Goal: Navigation & Orientation: Find specific page/section

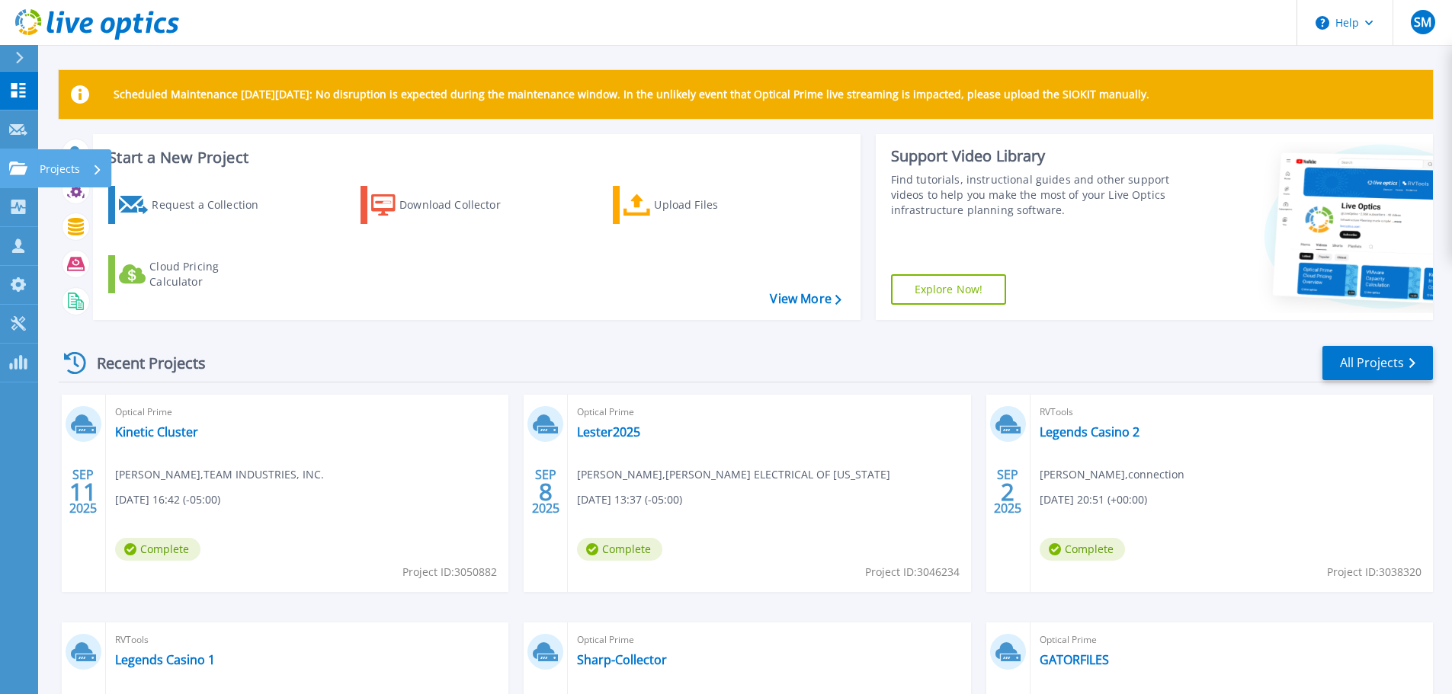
click at [56, 165] on p "Projects" at bounding box center [60, 169] width 40 height 40
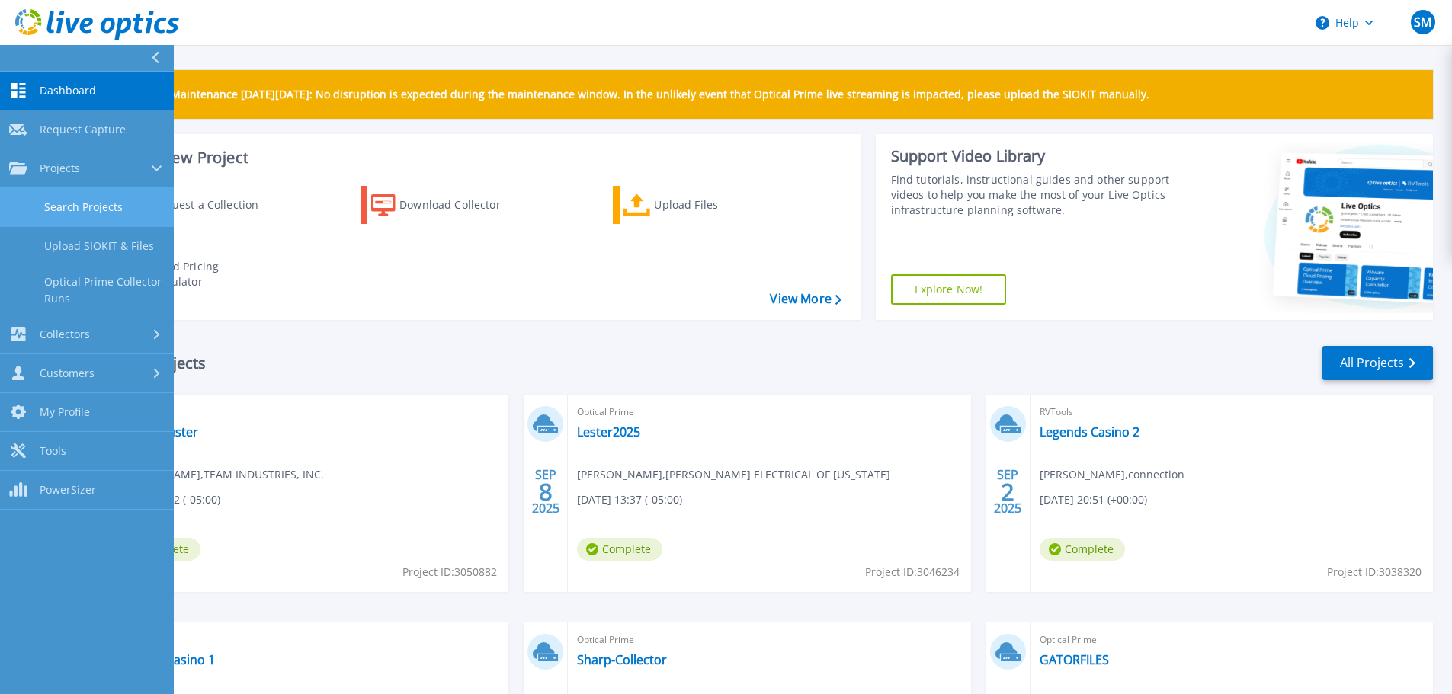
click at [64, 206] on link "Search Projects" at bounding box center [87, 207] width 174 height 39
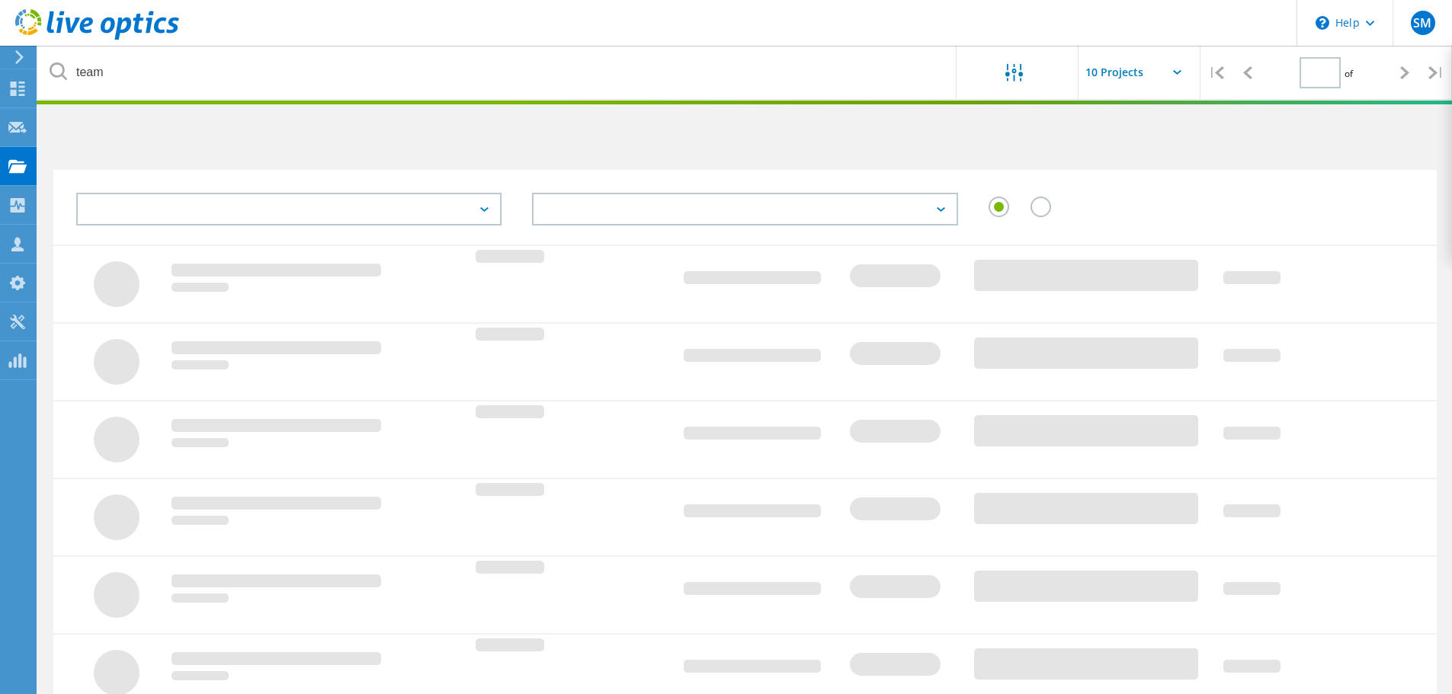
type input "1"
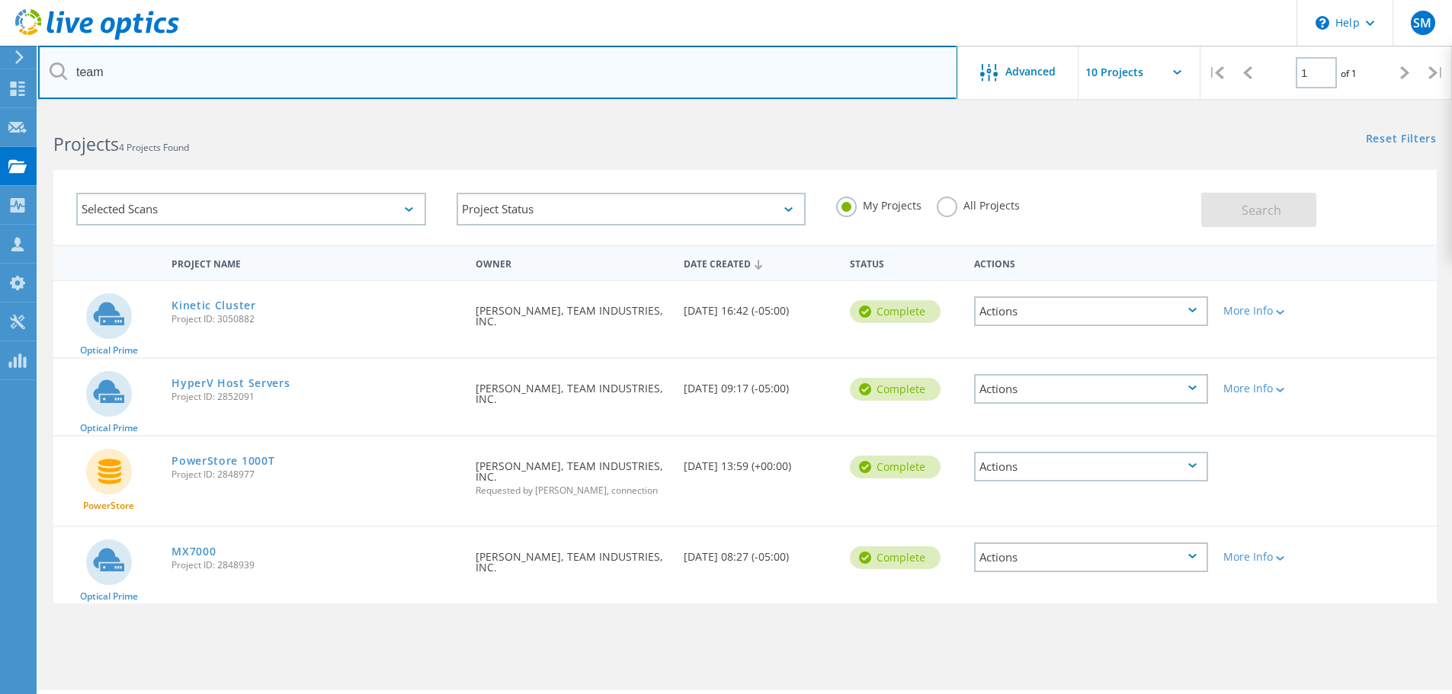
click at [362, 84] on input "team" at bounding box center [497, 72] width 919 height 53
type input "t"
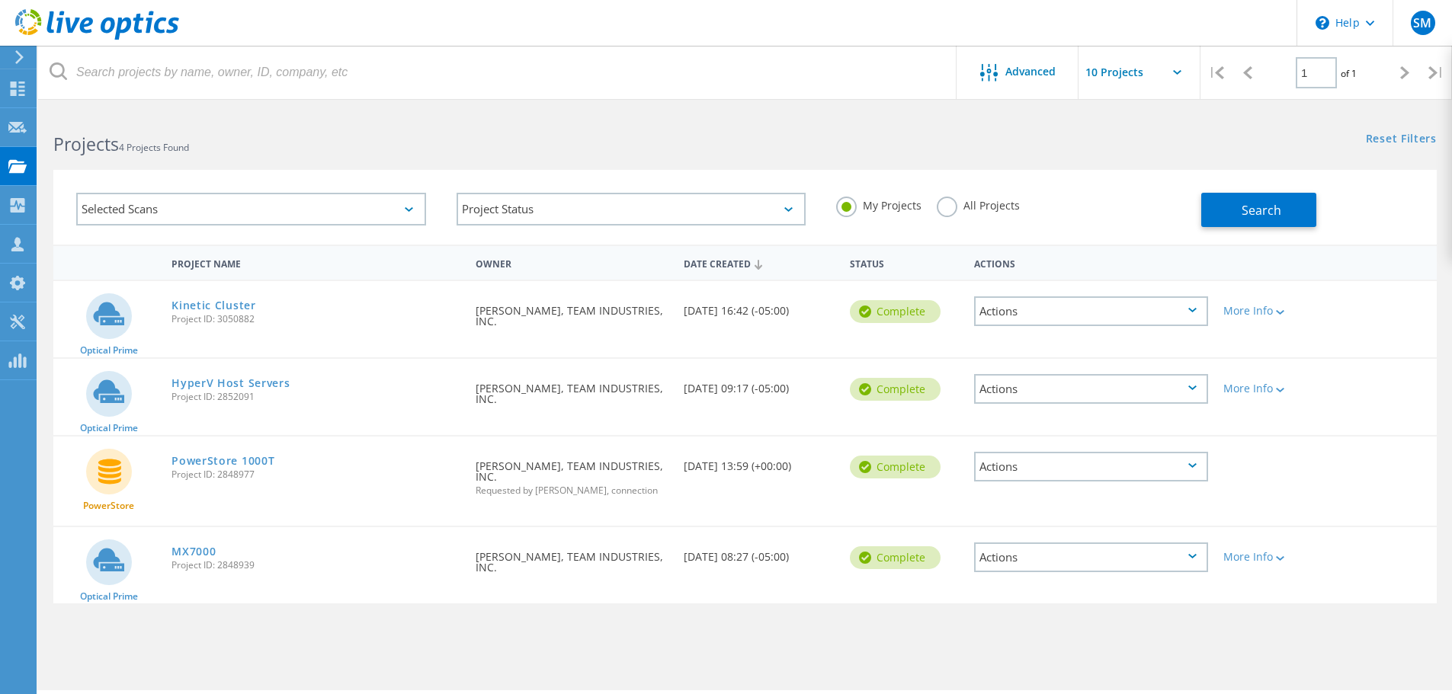
drag, startPoint x: 1057, startPoint y: 139, endPoint x: 1078, endPoint y: 146, distance: 21.7
click at [1058, 139] on div "Projects 4 Projects Found Reset Filters Show Filters" at bounding box center [745, 131] width 1414 height 40
click at [1235, 200] on button "Search" at bounding box center [1258, 210] width 115 height 34
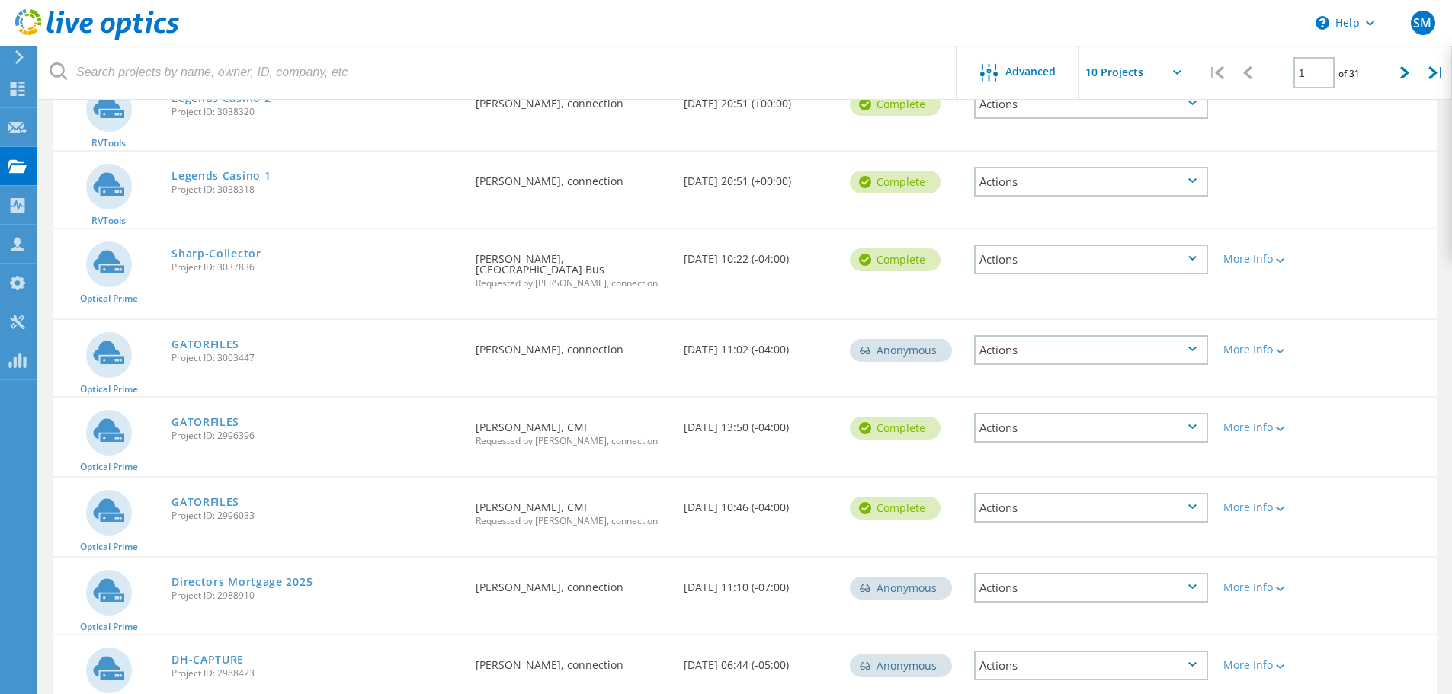
scroll to position [454, 0]
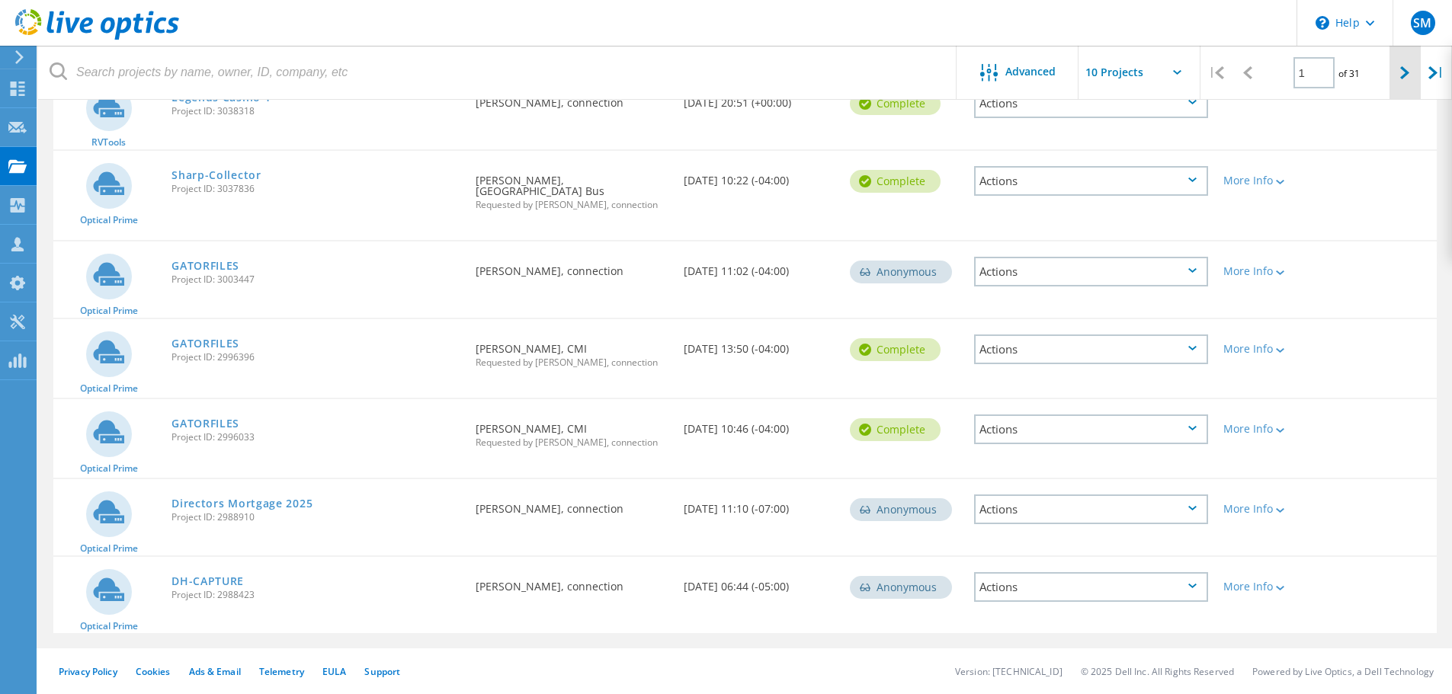
click at [1401, 70] on icon at bounding box center [1404, 72] width 9 height 13
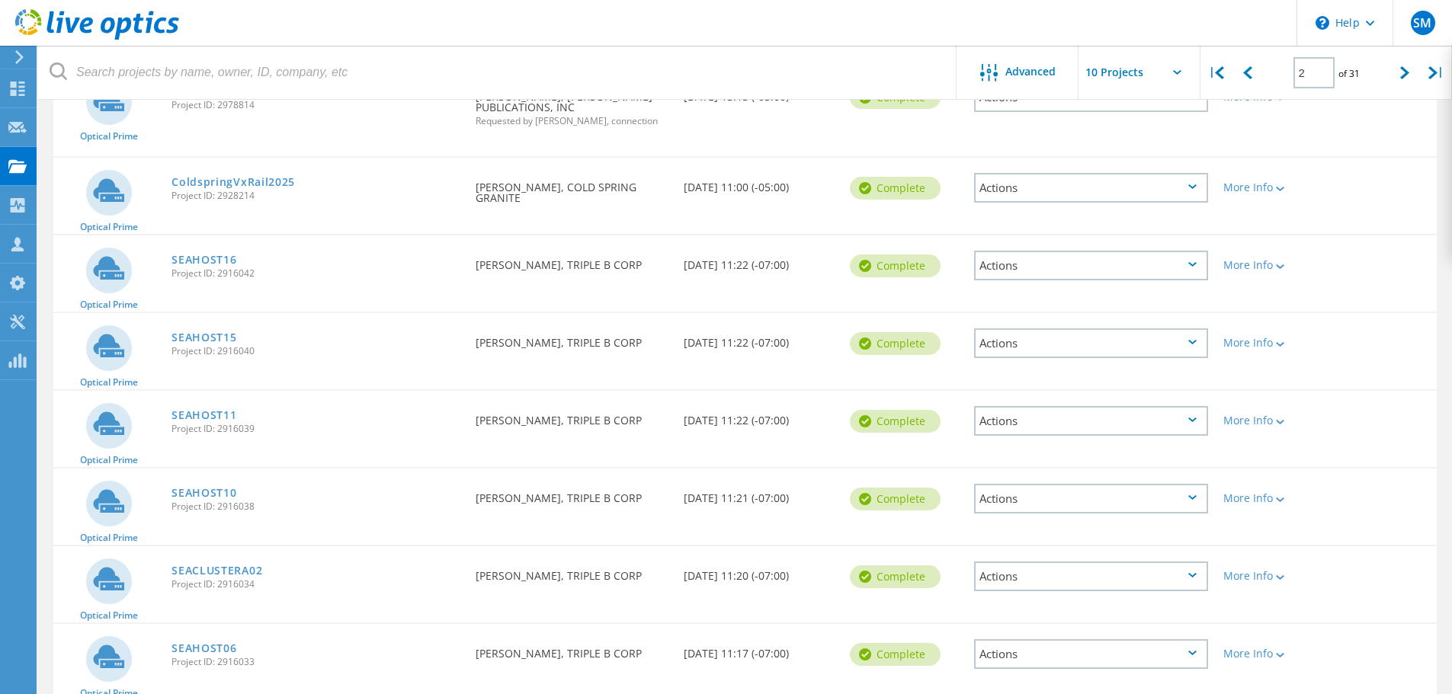
scroll to position [439, 0]
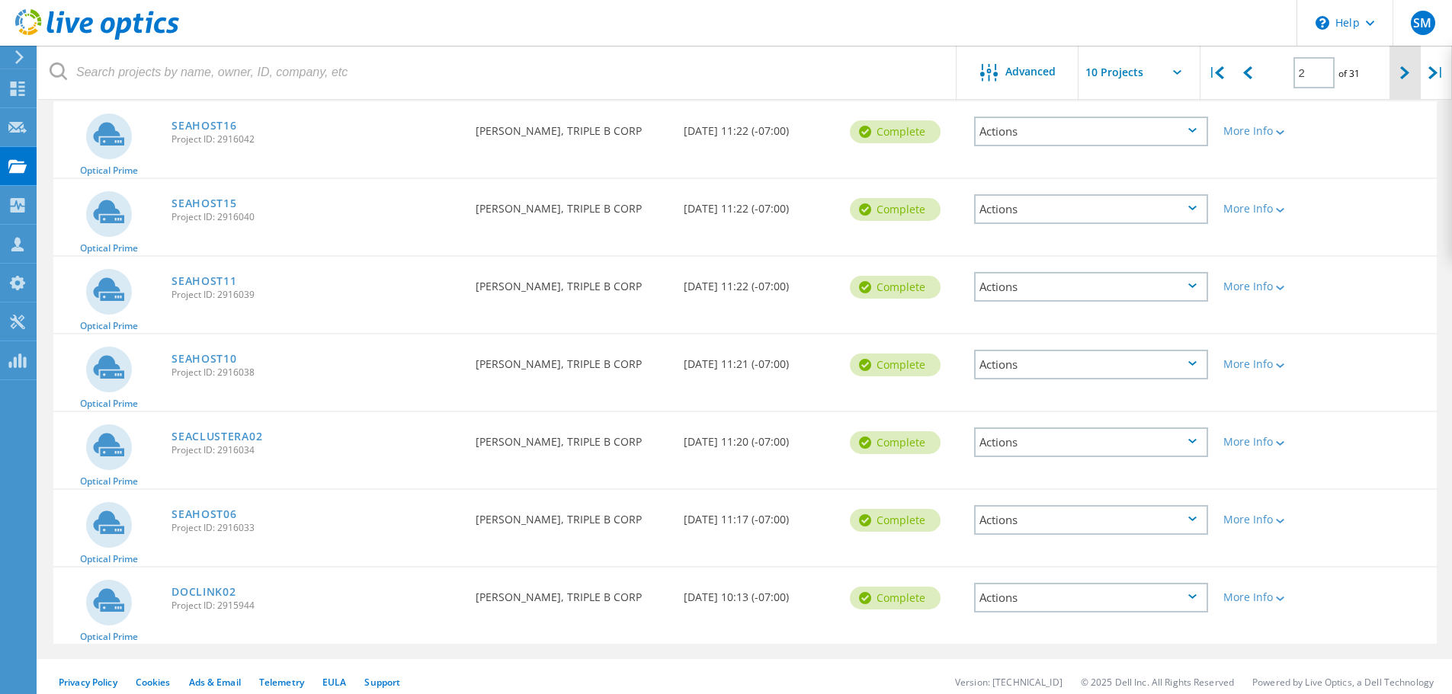
click at [1410, 68] on icon at bounding box center [1404, 72] width 9 height 13
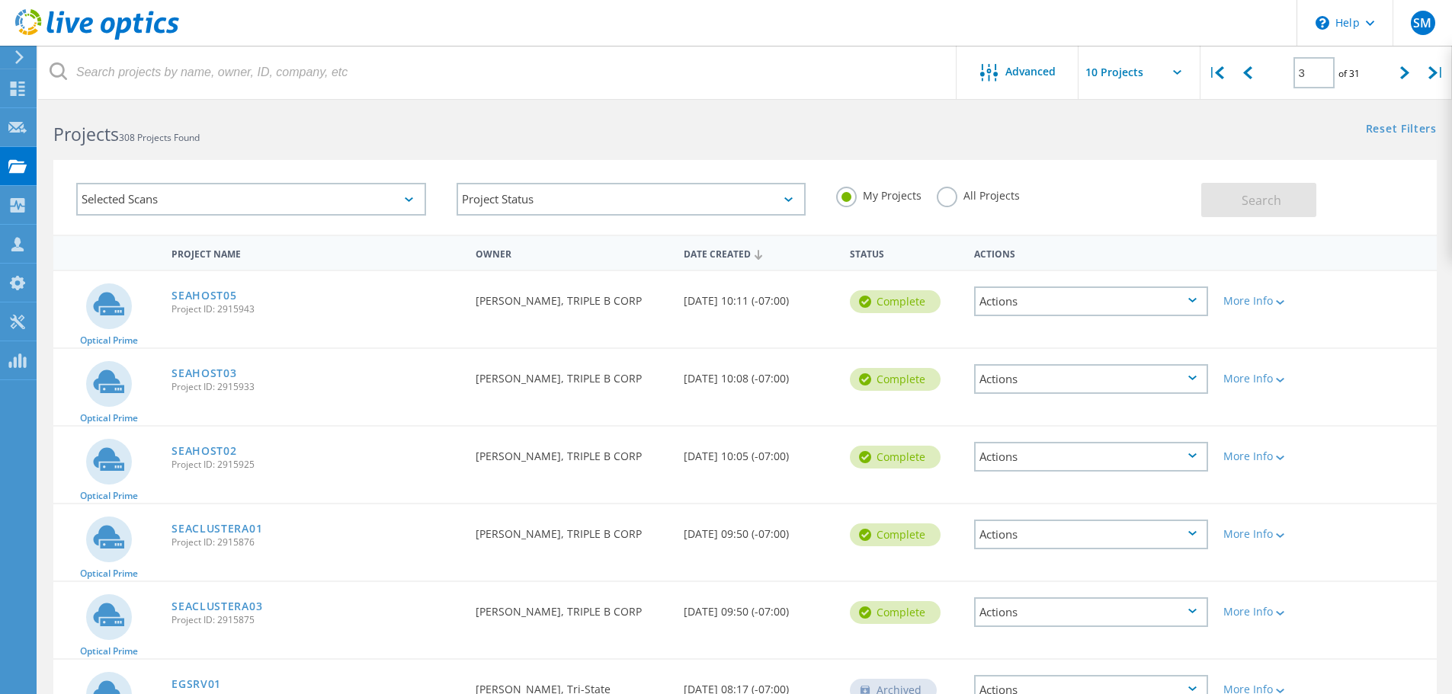
scroll to position [0, 0]
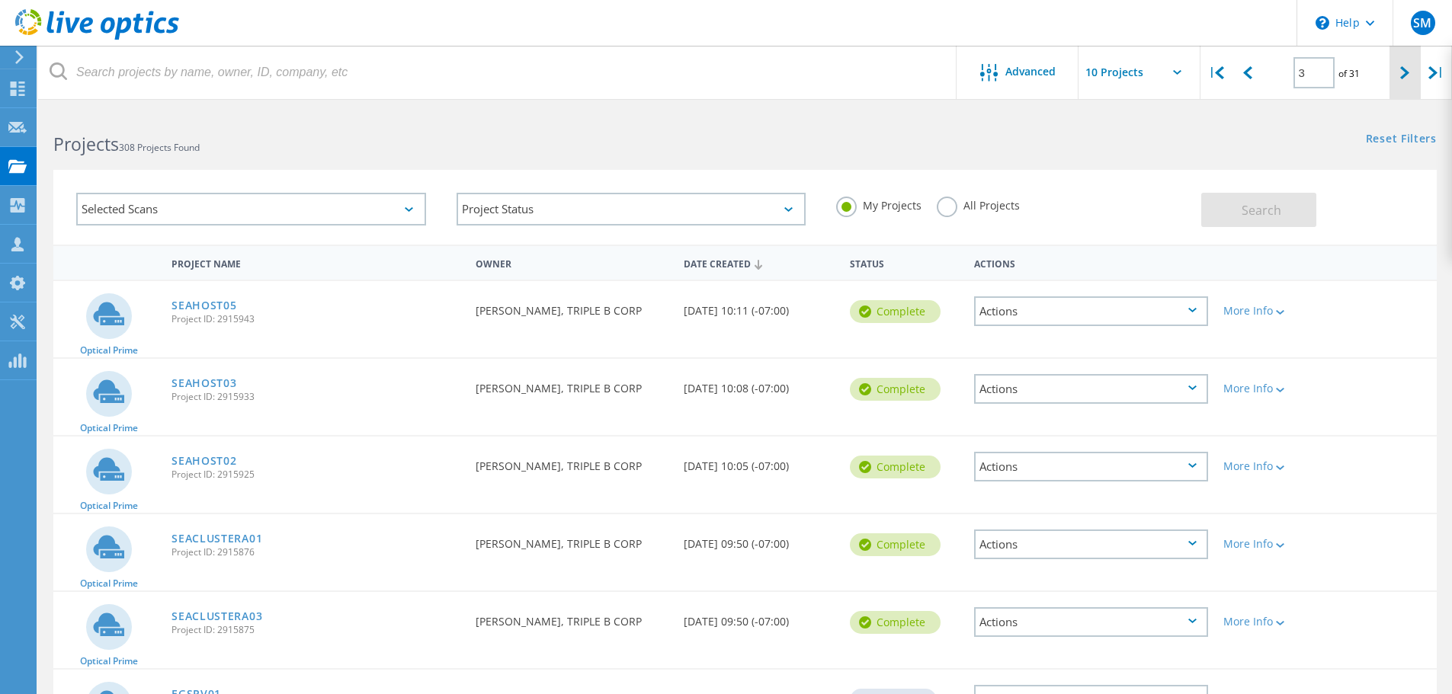
click at [1407, 69] on icon at bounding box center [1404, 72] width 9 height 13
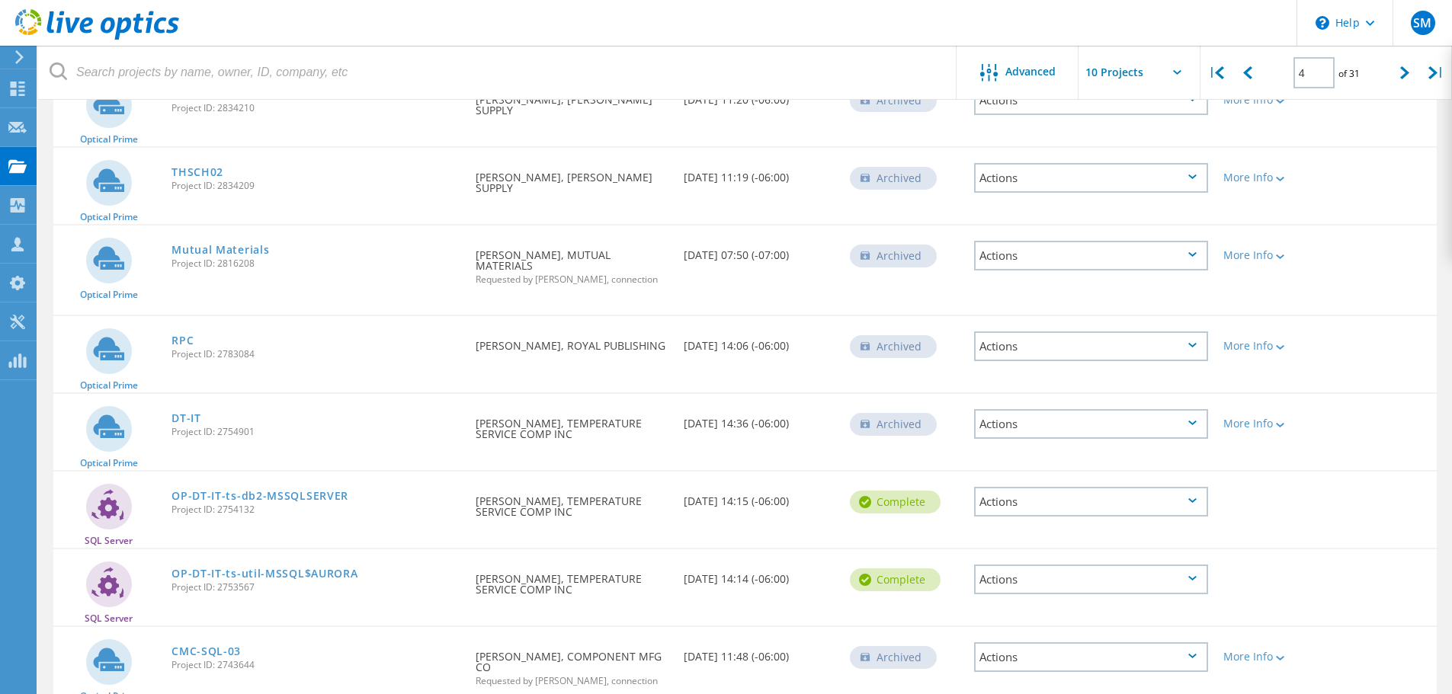
scroll to position [431, 0]
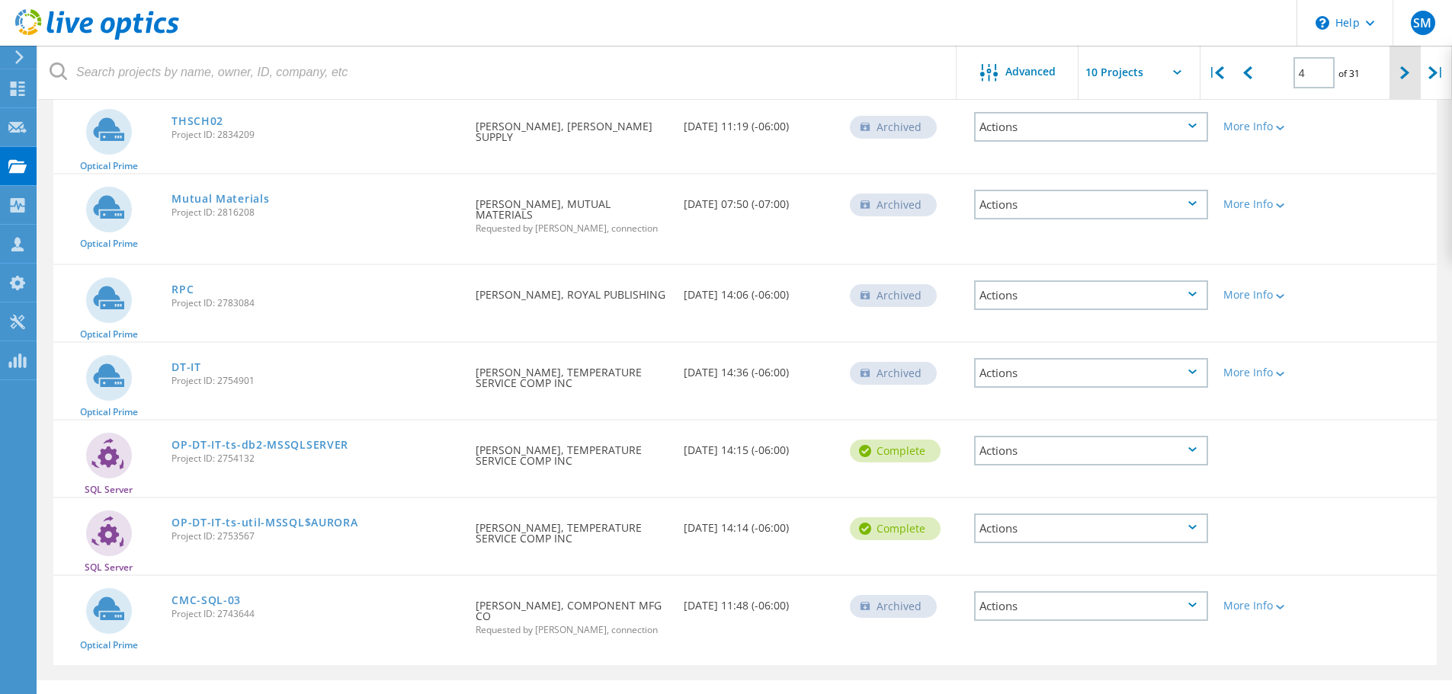
click at [1405, 76] on icon at bounding box center [1404, 72] width 9 height 13
type input "5"
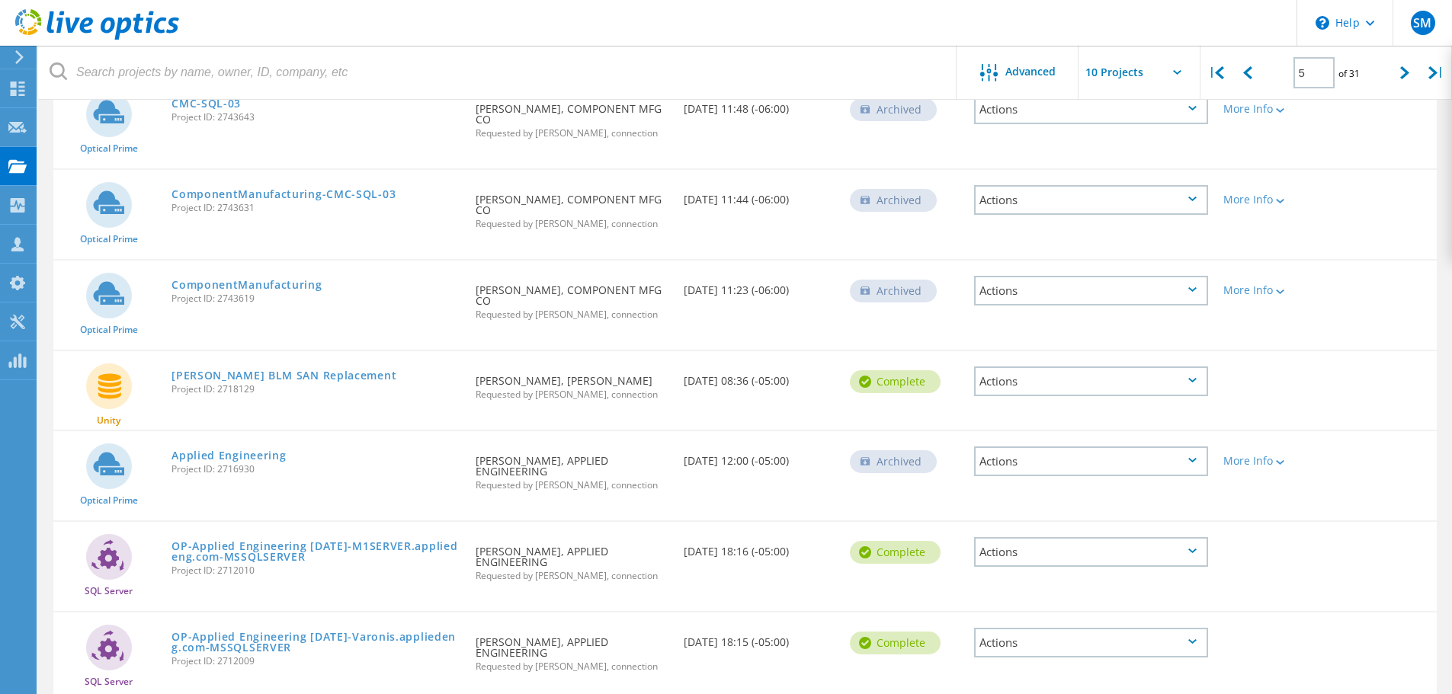
scroll to position [50, 0]
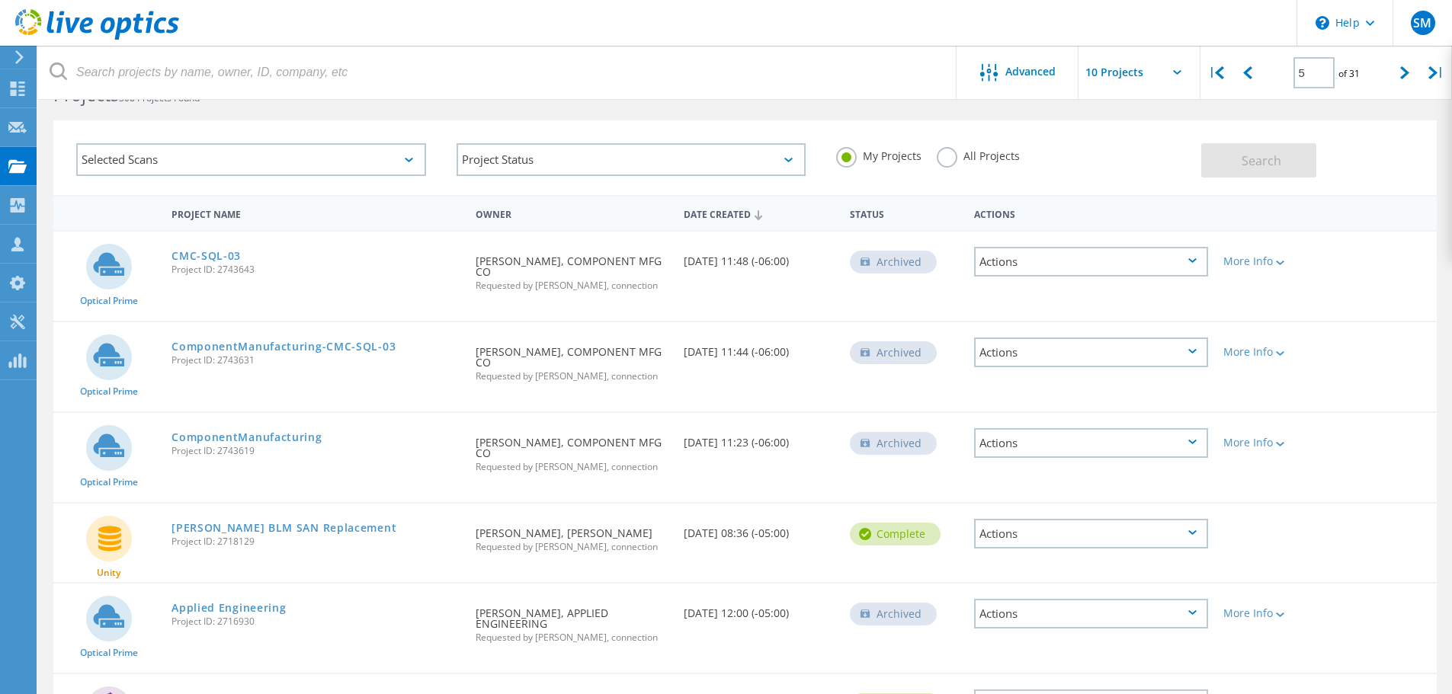
drag, startPoint x: 285, startPoint y: 154, endPoint x: 284, endPoint y: 125, distance: 29.0
click at [284, 125] on div "Selected Scans Project Status In Progress Complete Published Anonymous Archived…" at bounding box center [745, 157] width 1384 height 75
click at [289, 125] on div "Selected Scans Project Status In Progress Complete Published Anonymous Archived…" at bounding box center [745, 157] width 1384 height 75
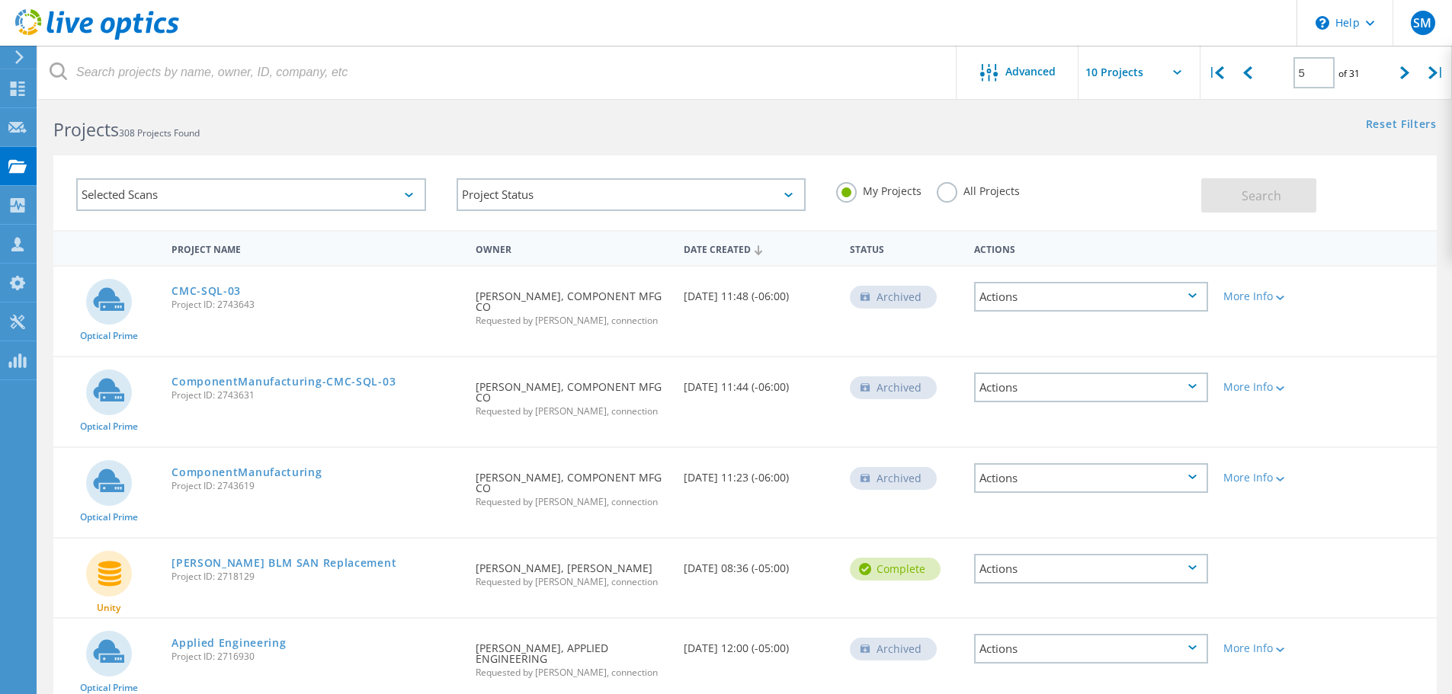
scroll to position [0, 0]
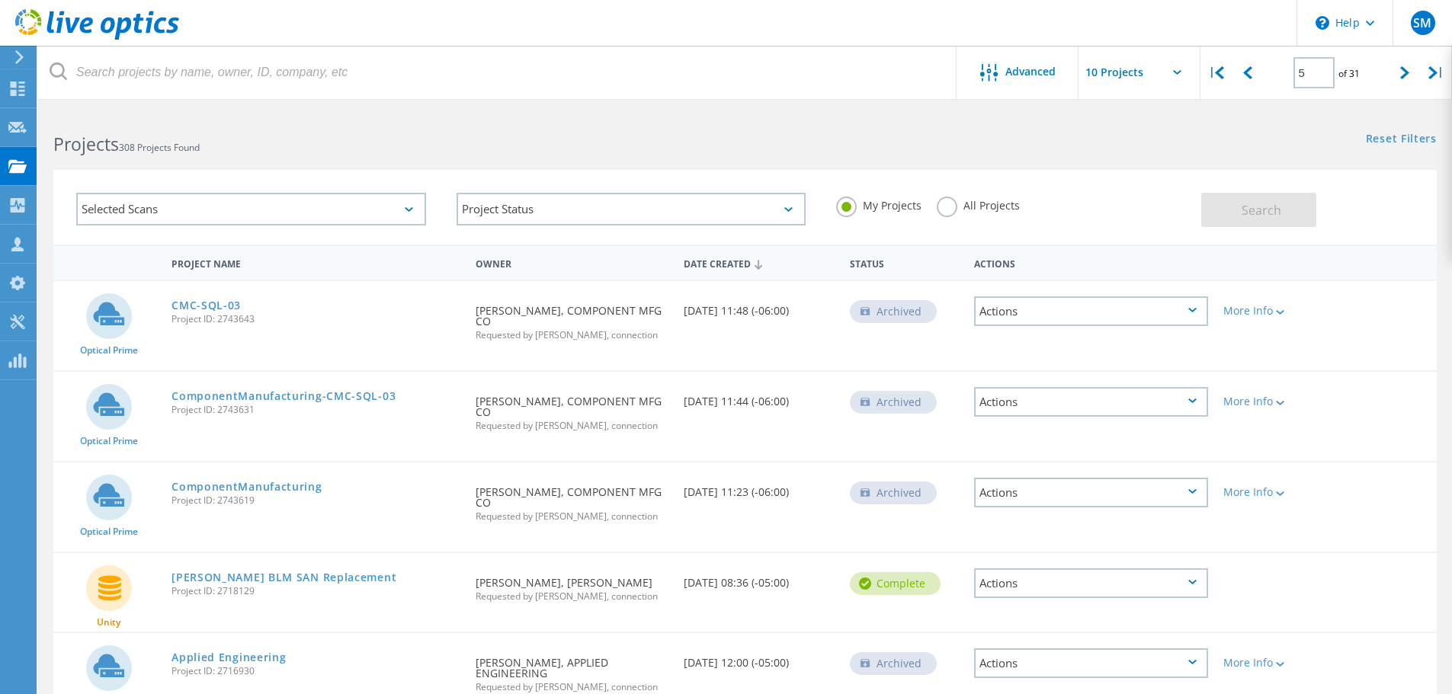
click at [249, 134] on h2 "Projects 308 Projects Found" at bounding box center [391, 144] width 676 height 25
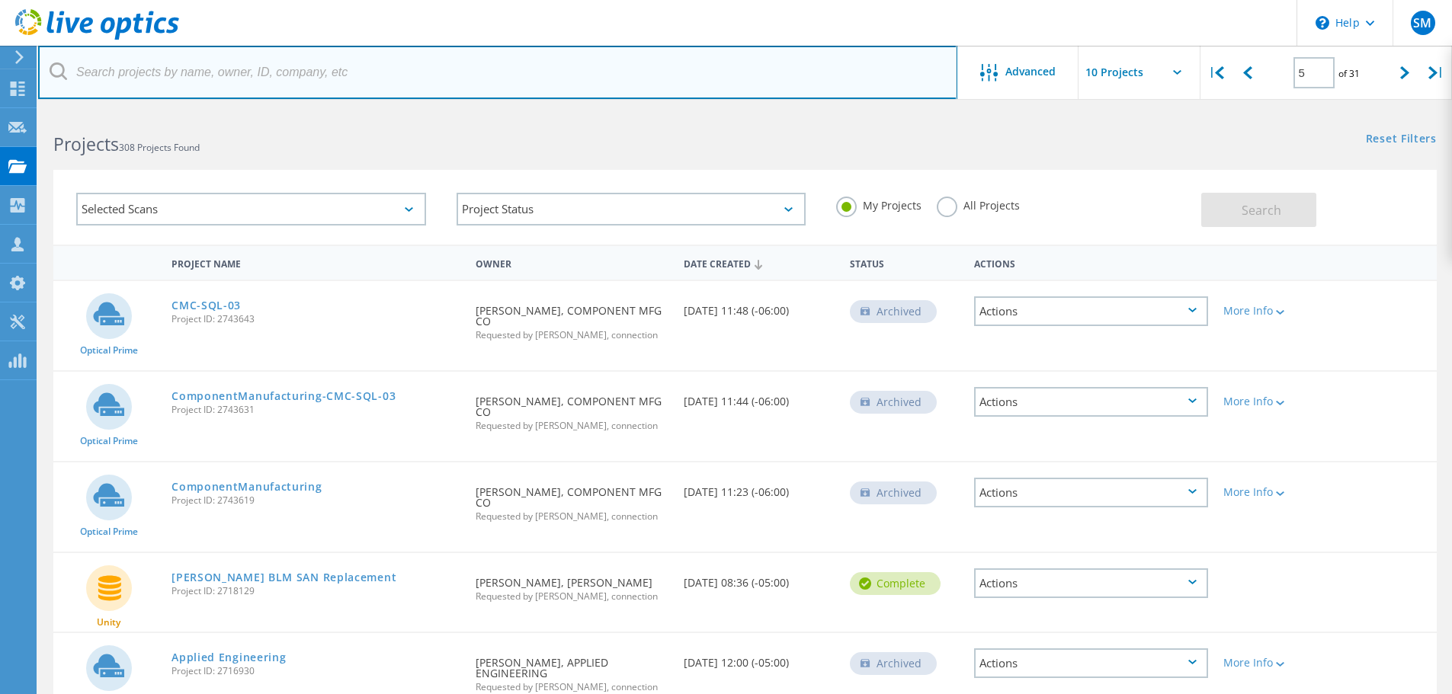
click at [254, 69] on input "text" at bounding box center [497, 72] width 919 height 53
type input "central"
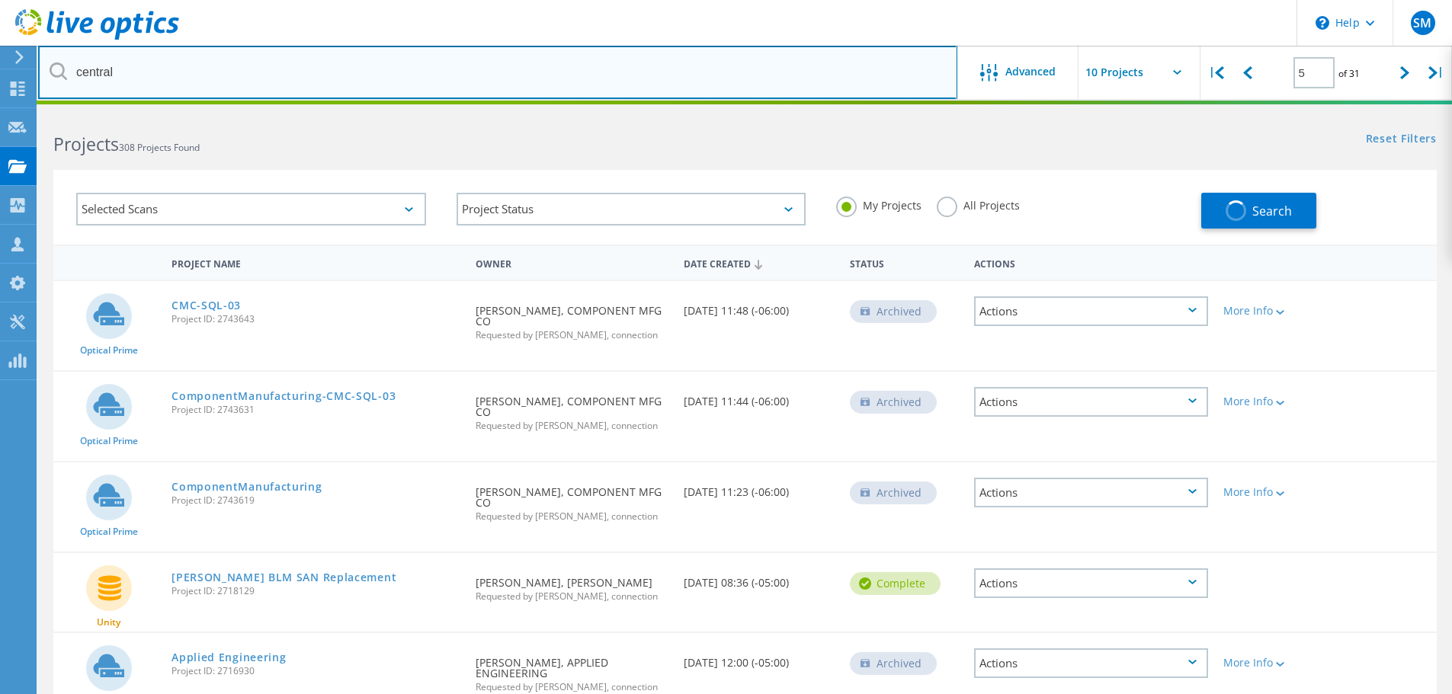
type input "1"
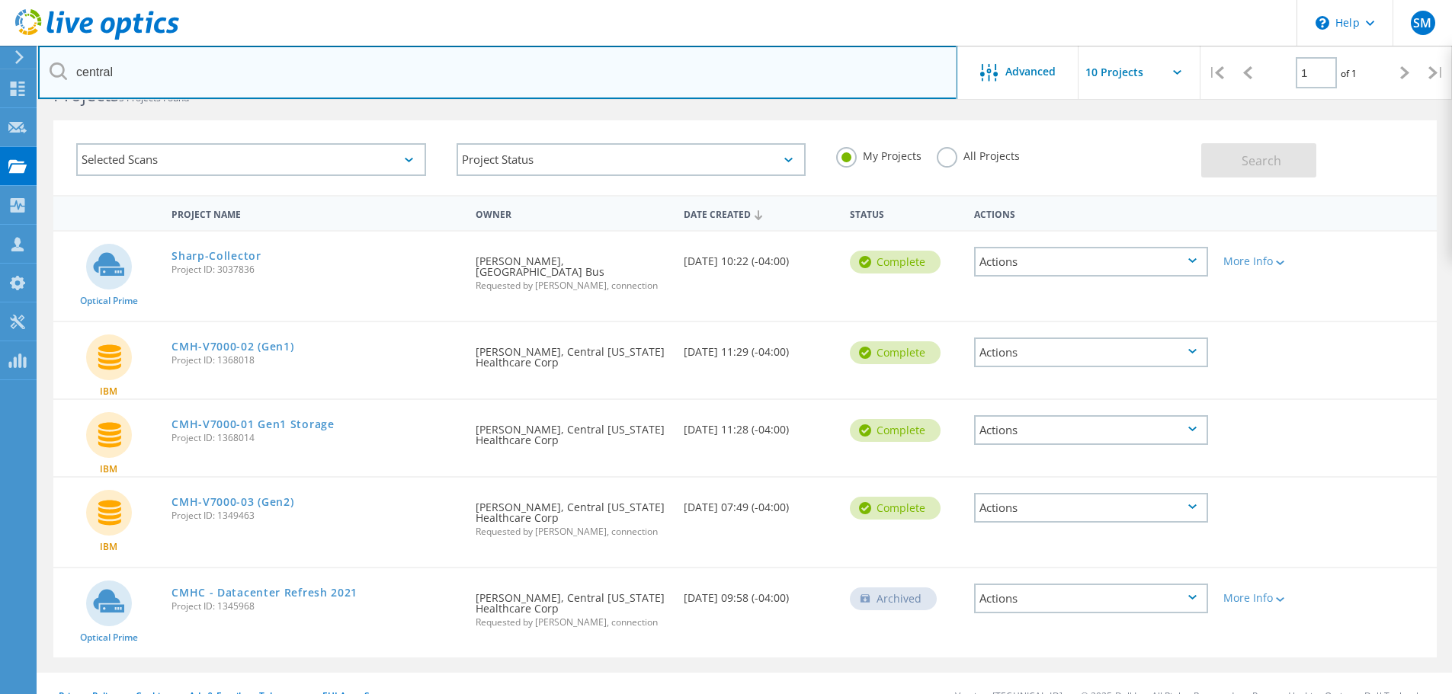
scroll to position [74, 0]
